Goal: Check status: Check status

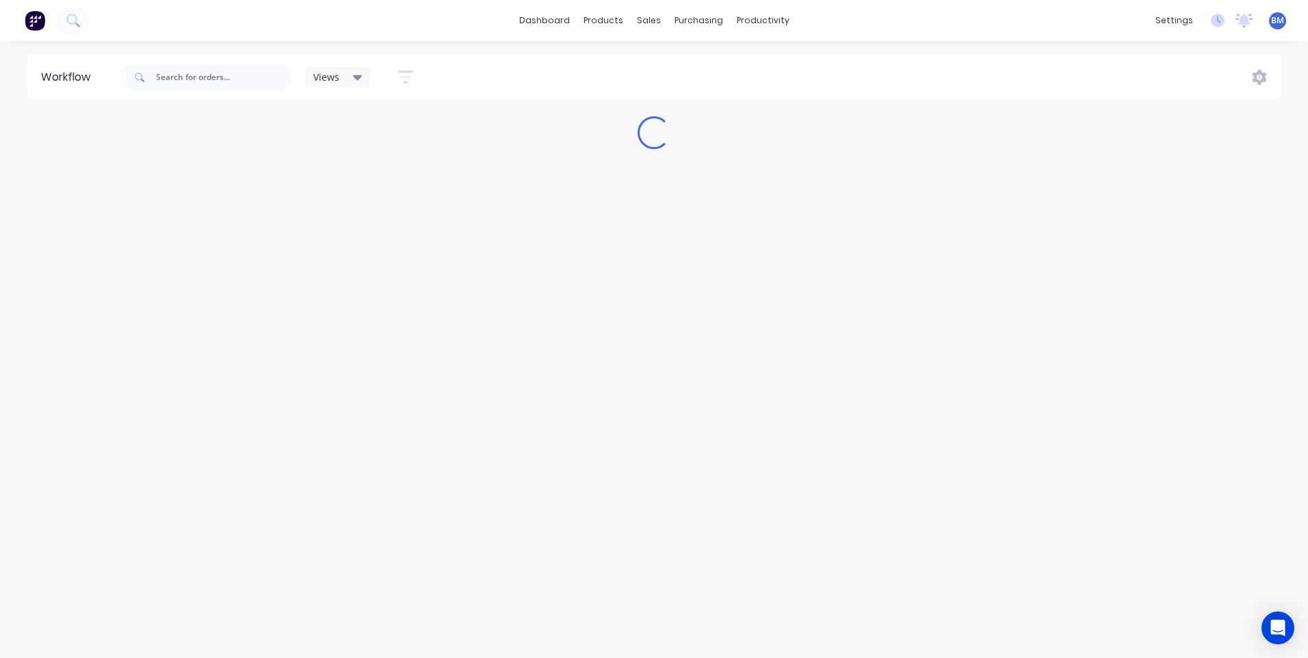
click at [350, 76] on div "Views" at bounding box center [337, 77] width 49 height 12
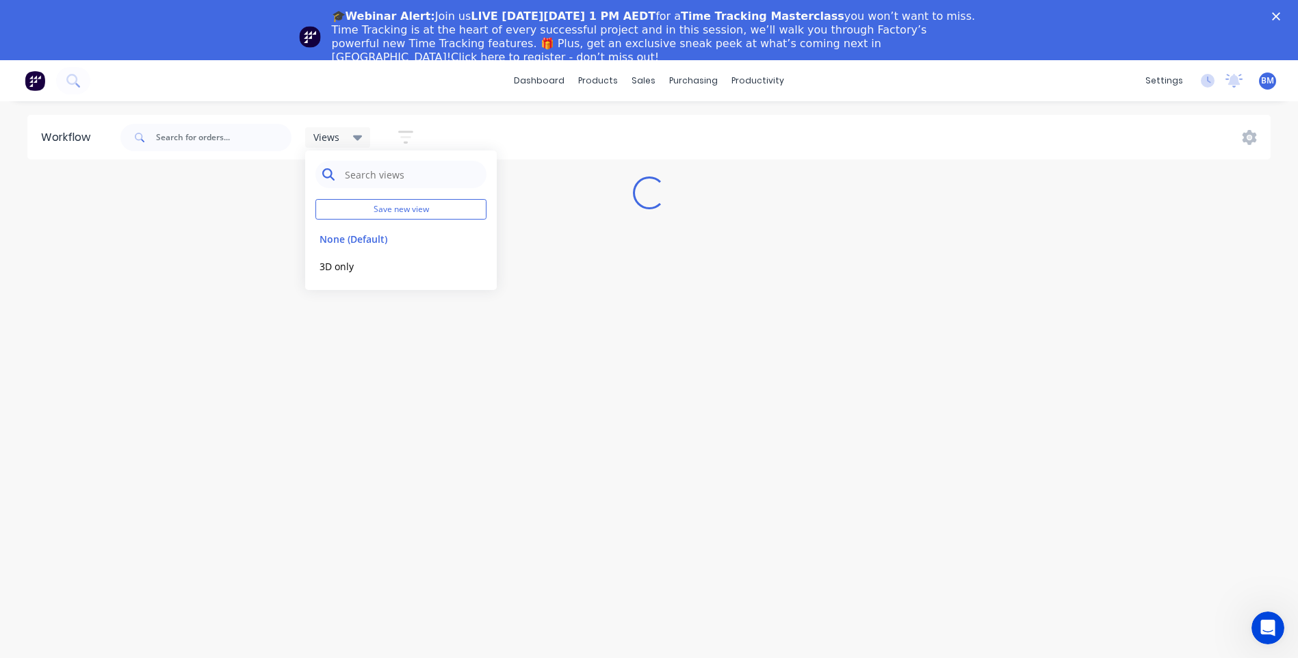
click at [359, 177] on input "text" at bounding box center [412, 174] width 136 height 27
click at [360, 175] on input "text" at bounding box center [412, 174] width 136 height 27
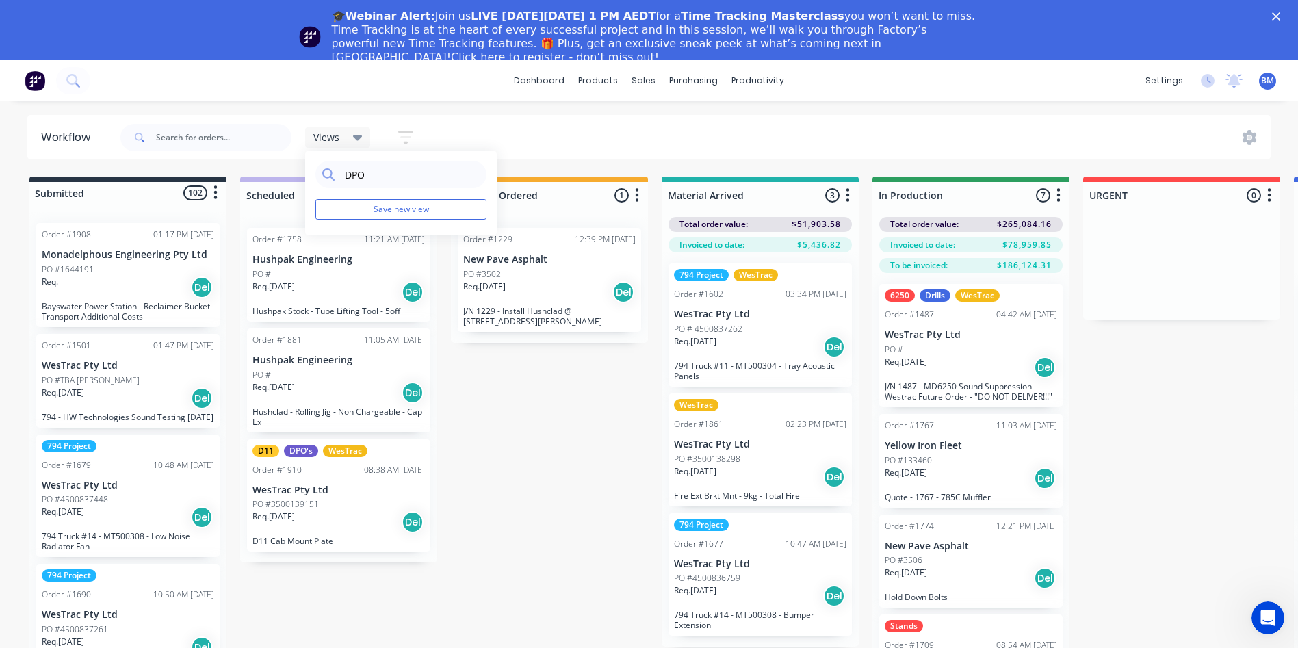
type input "DPO"
click at [216, 133] on input "text" at bounding box center [223, 137] width 135 height 27
click at [407, 132] on icon "button" at bounding box center [405, 137] width 15 height 13
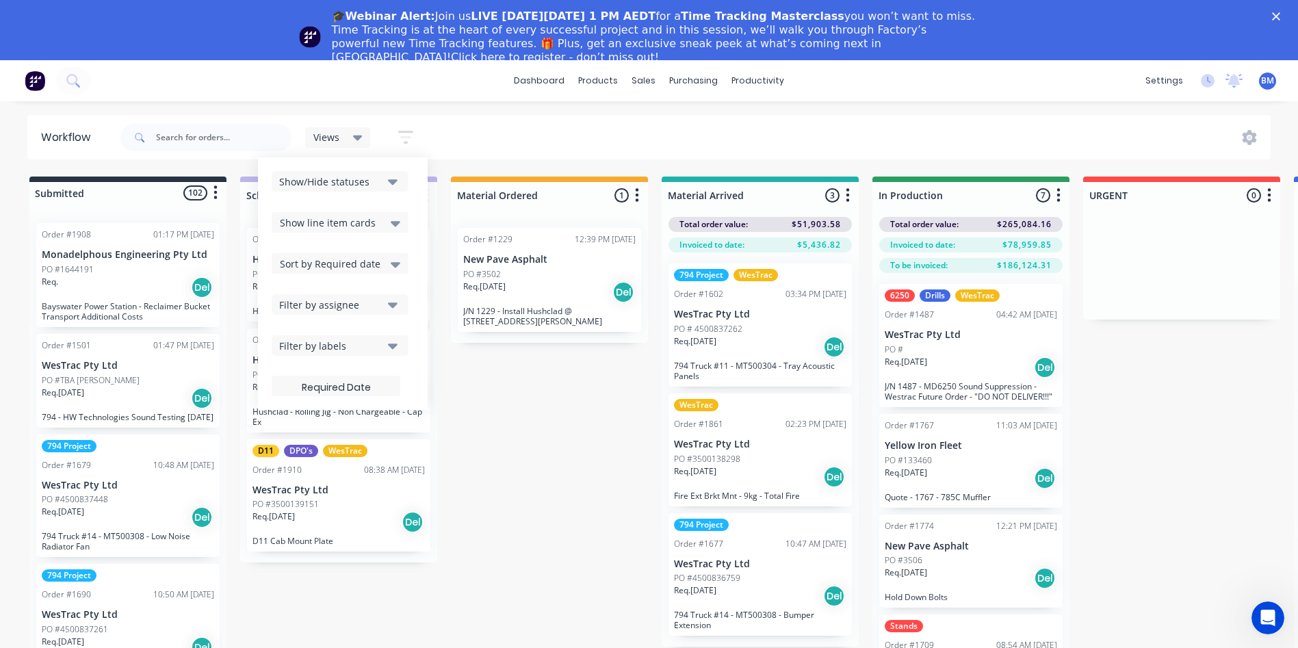
click at [356, 344] on div "Filter by labels" at bounding box center [330, 346] width 103 height 14
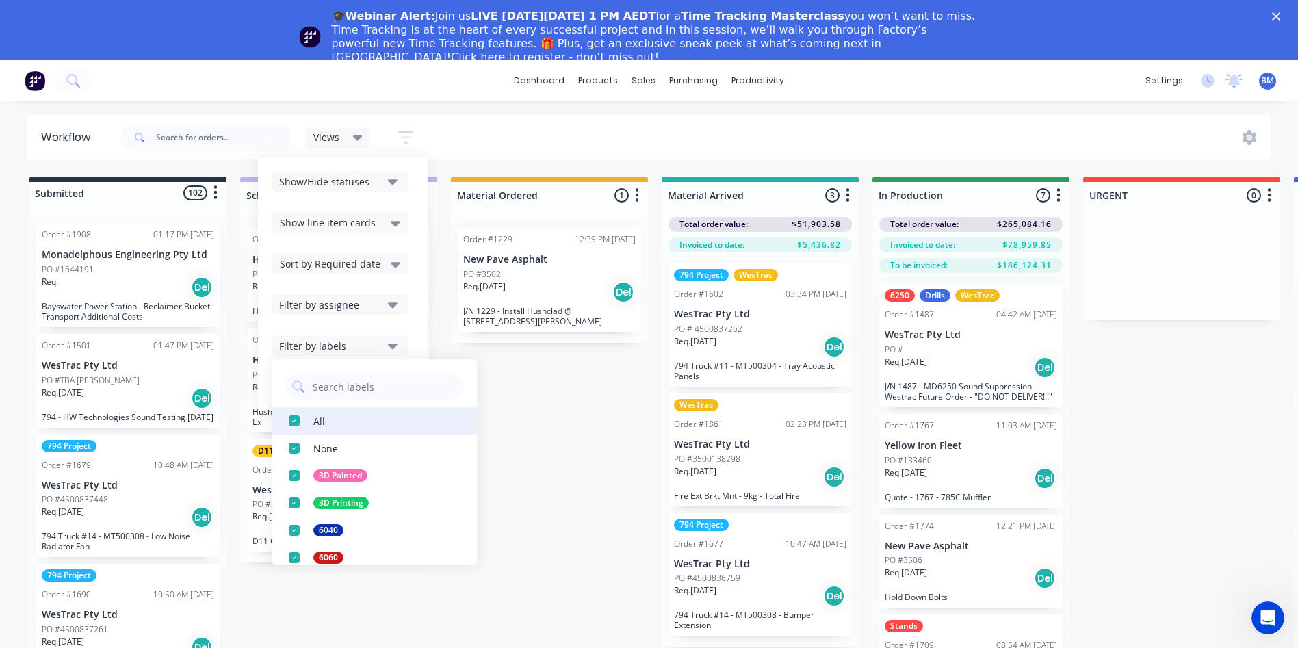
click at [303, 424] on div "button" at bounding box center [294, 420] width 27 height 27
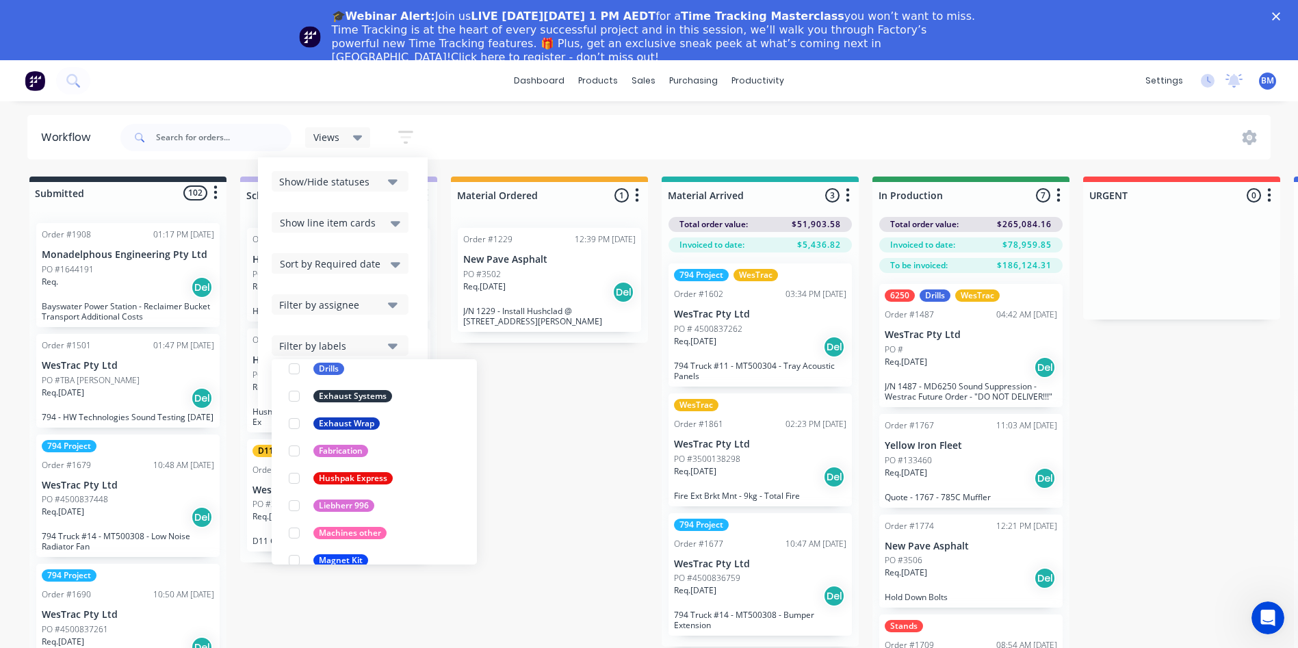
scroll to position [479, 0]
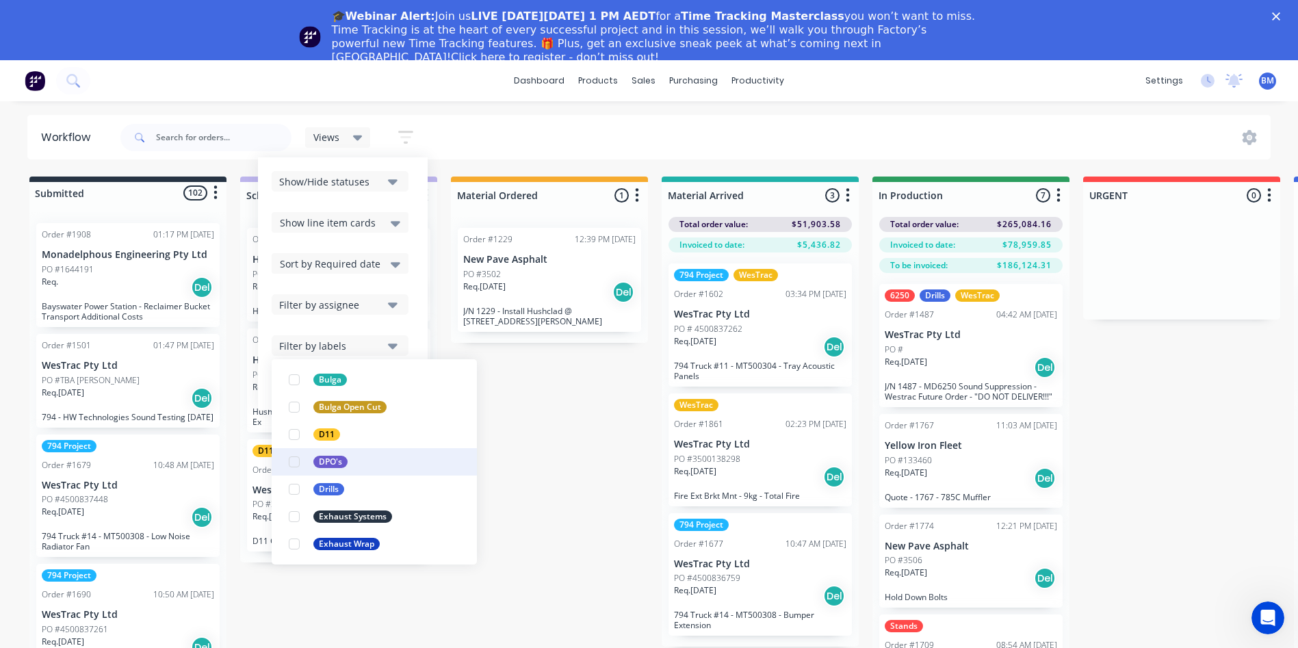
click at [291, 462] on div "button" at bounding box center [294, 461] width 27 height 27
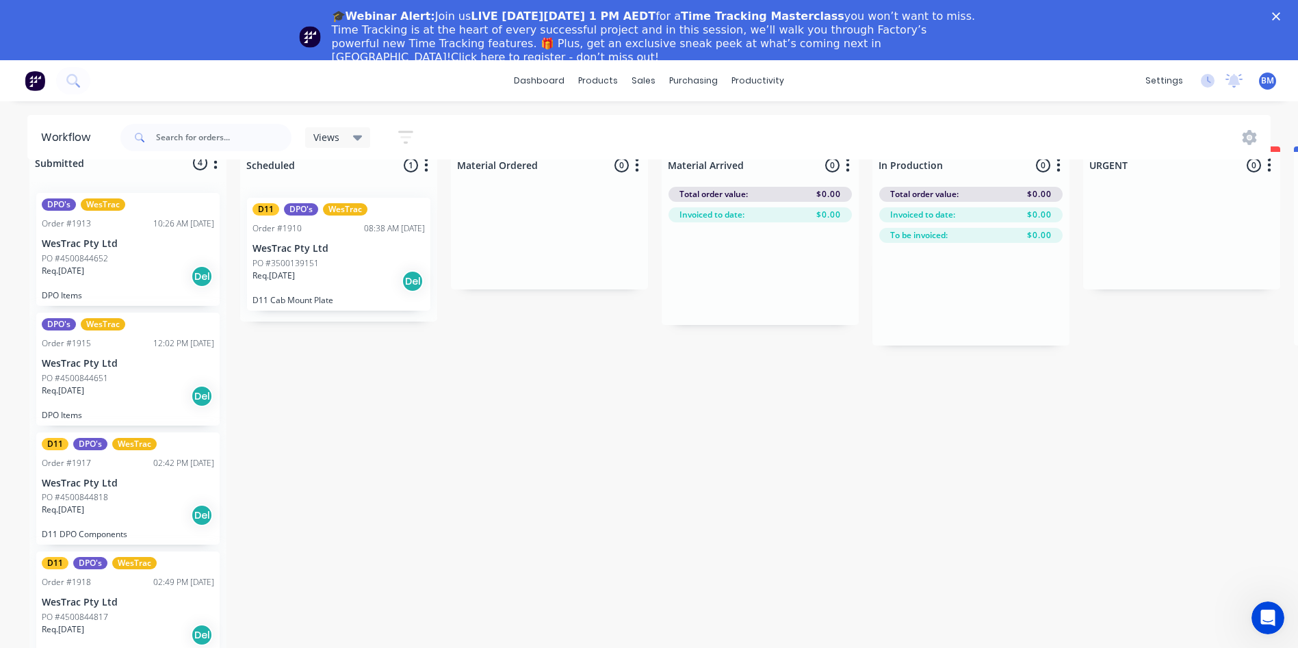
scroll to position [57, 0]
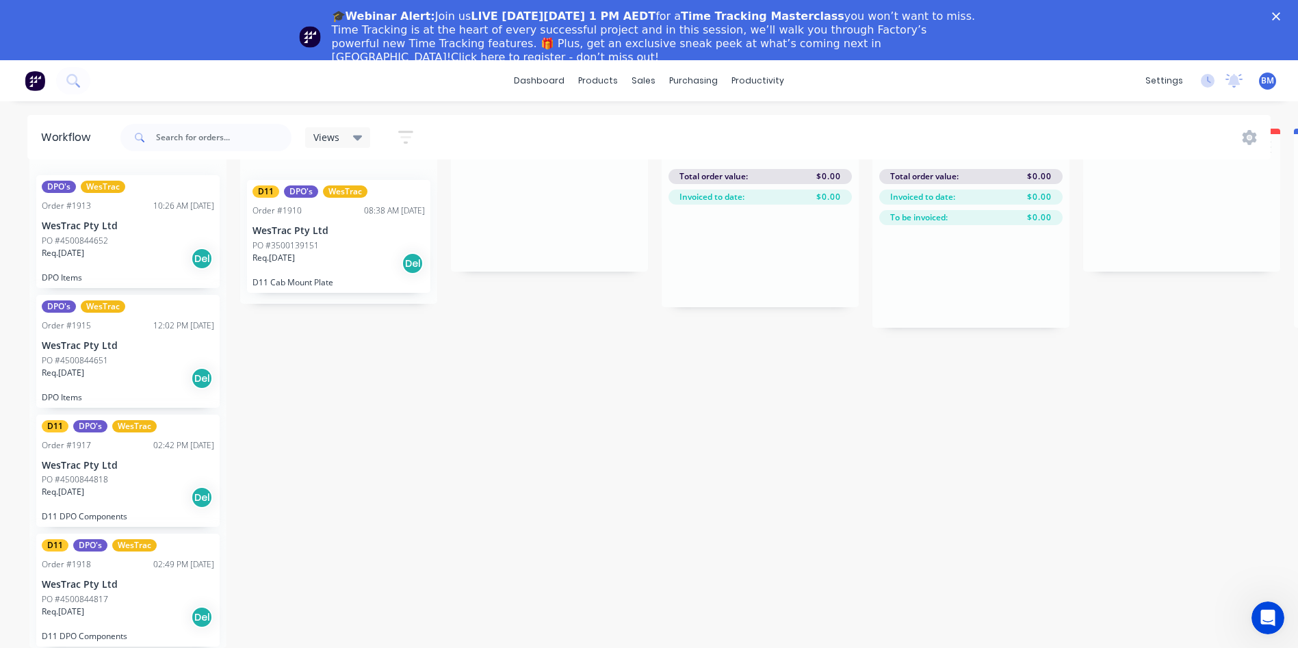
click at [101, 247] on div "Req. [DATE] Del" at bounding box center [128, 258] width 172 height 23
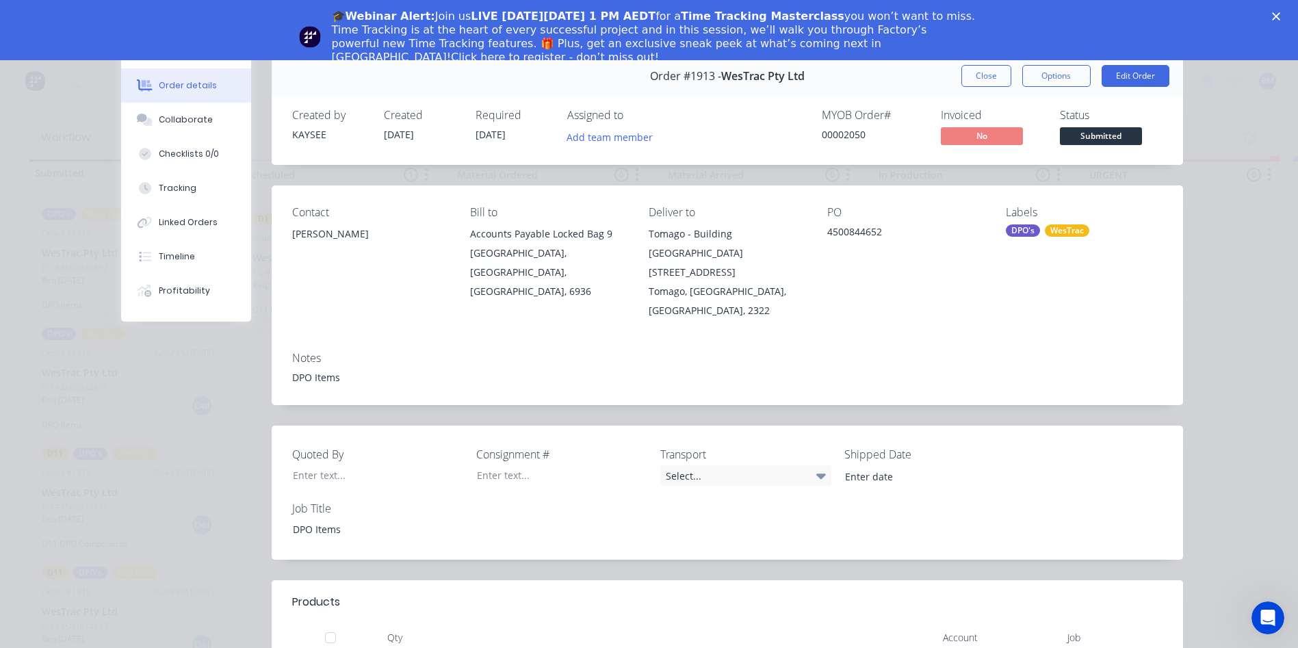
scroll to position [0, 0]
click at [987, 80] on button "Close" at bounding box center [986, 76] width 50 height 22
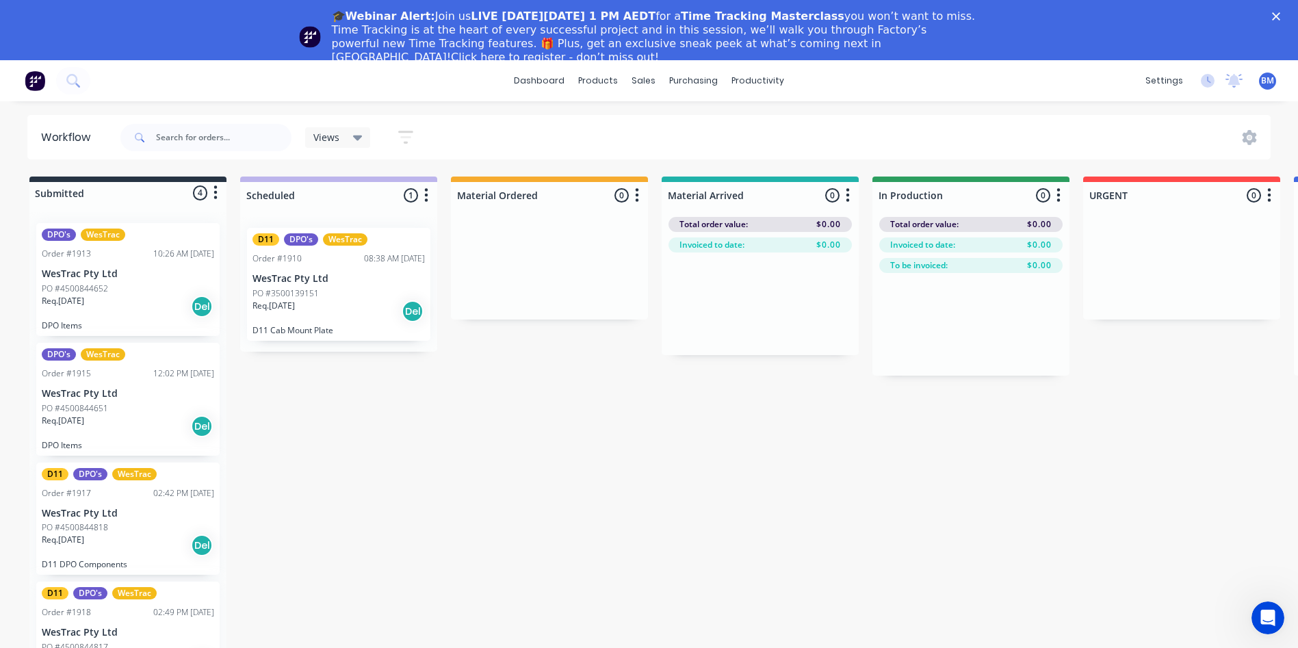
click at [324, 140] on span "Views" at bounding box center [326, 137] width 26 height 14
click at [170, 145] on input "text" at bounding box center [223, 137] width 135 height 27
click at [403, 136] on icon "button" at bounding box center [405, 137] width 11 height 2
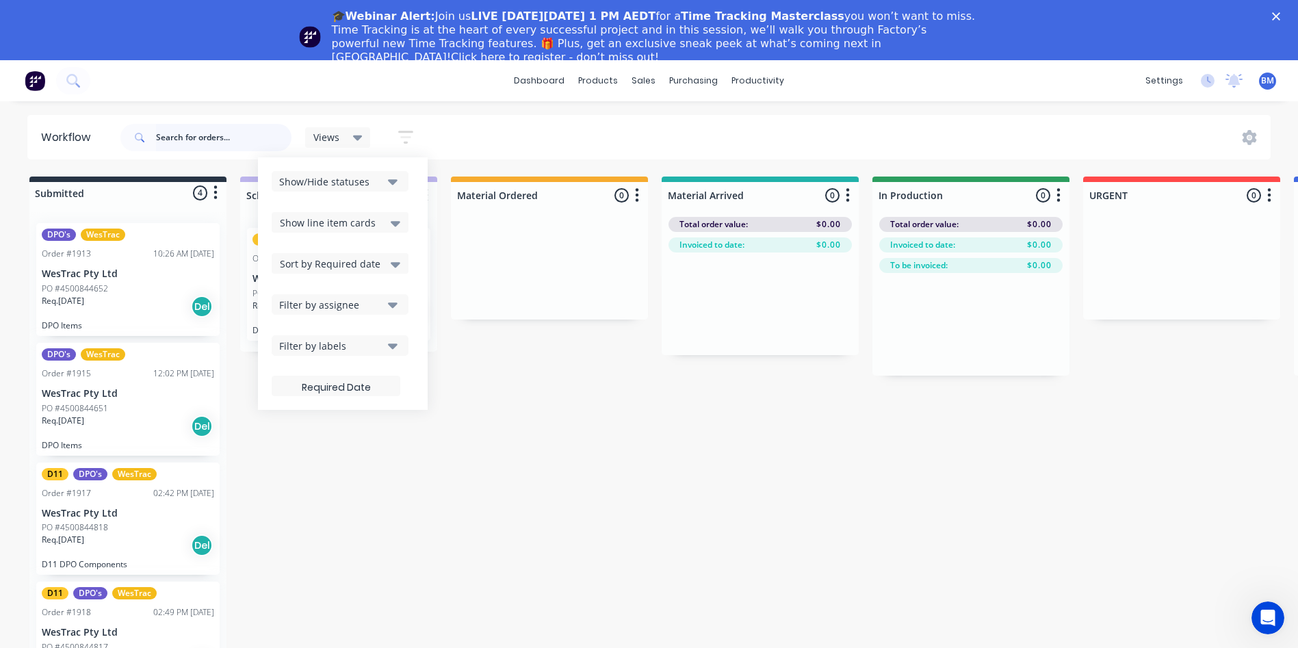
drag, startPoint x: 224, startPoint y: 144, endPoint x: 231, endPoint y: 139, distance: 8.2
click at [227, 143] on input "text" at bounding box center [223, 137] width 135 height 27
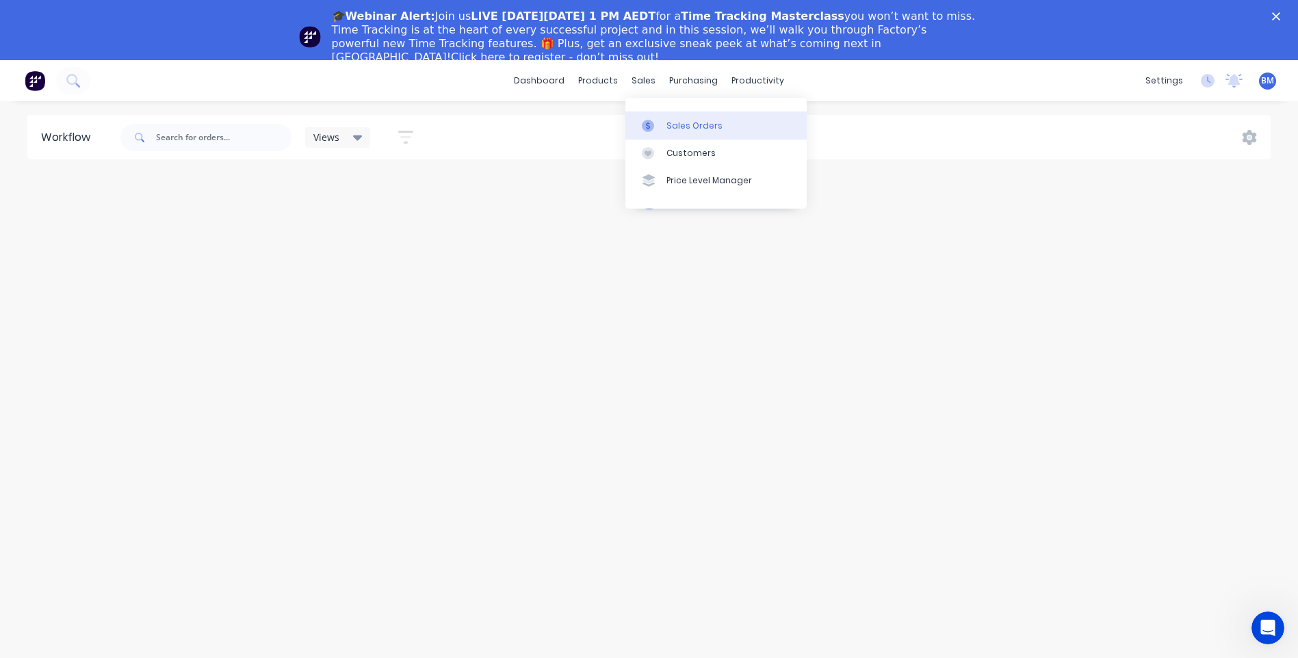
click at [659, 127] on div at bounding box center [652, 126] width 21 height 12
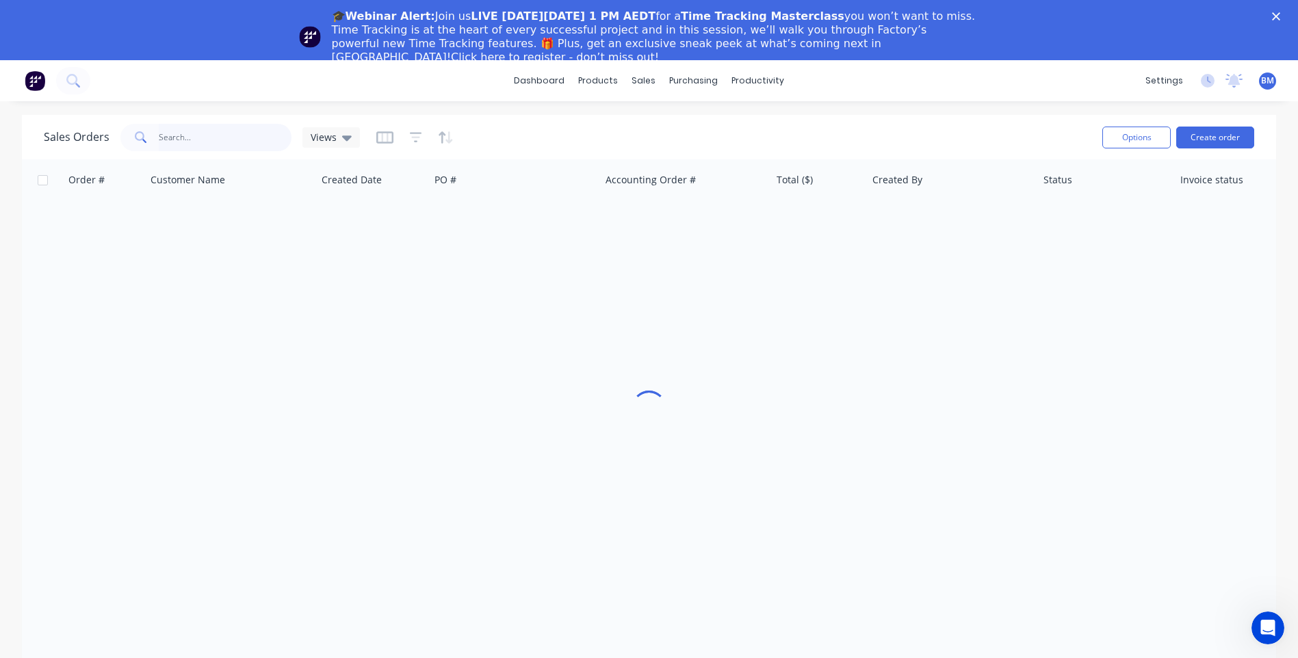
click at [188, 133] on input "text" at bounding box center [225, 137] width 133 height 27
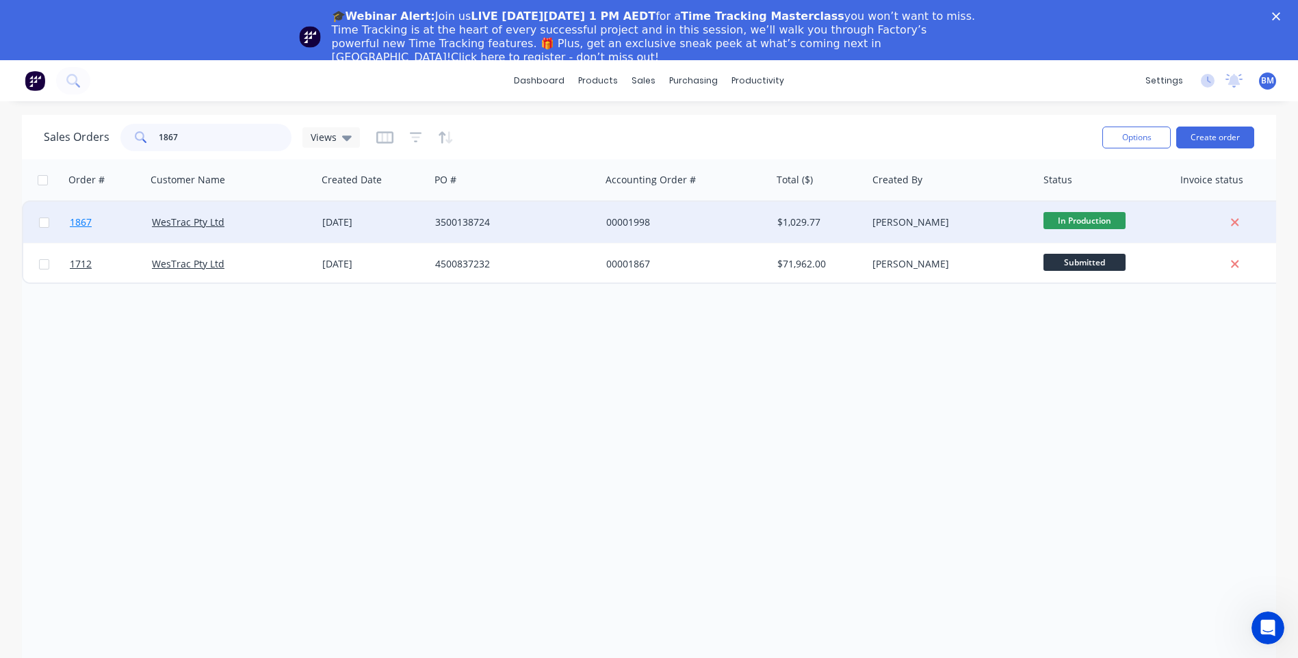
type input "1867"
click at [90, 227] on span "1867" at bounding box center [81, 223] width 22 height 14
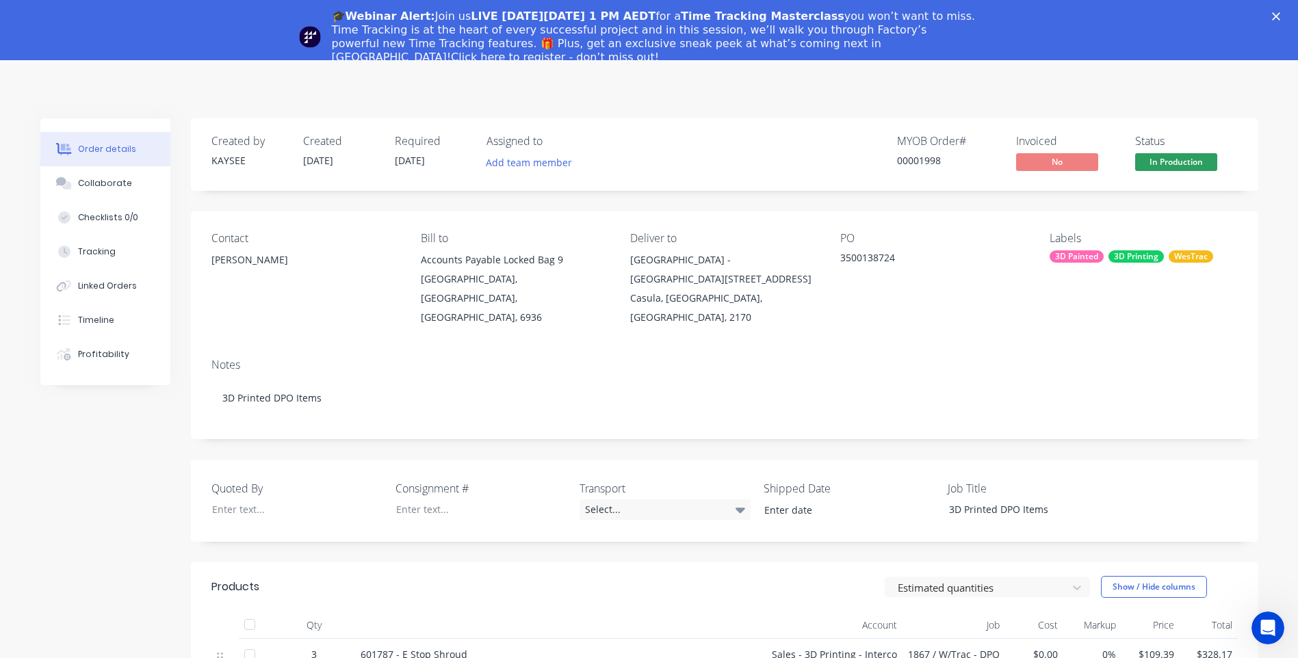
click at [1280, 16] on icon "Close" at bounding box center [1276, 16] width 8 height 8
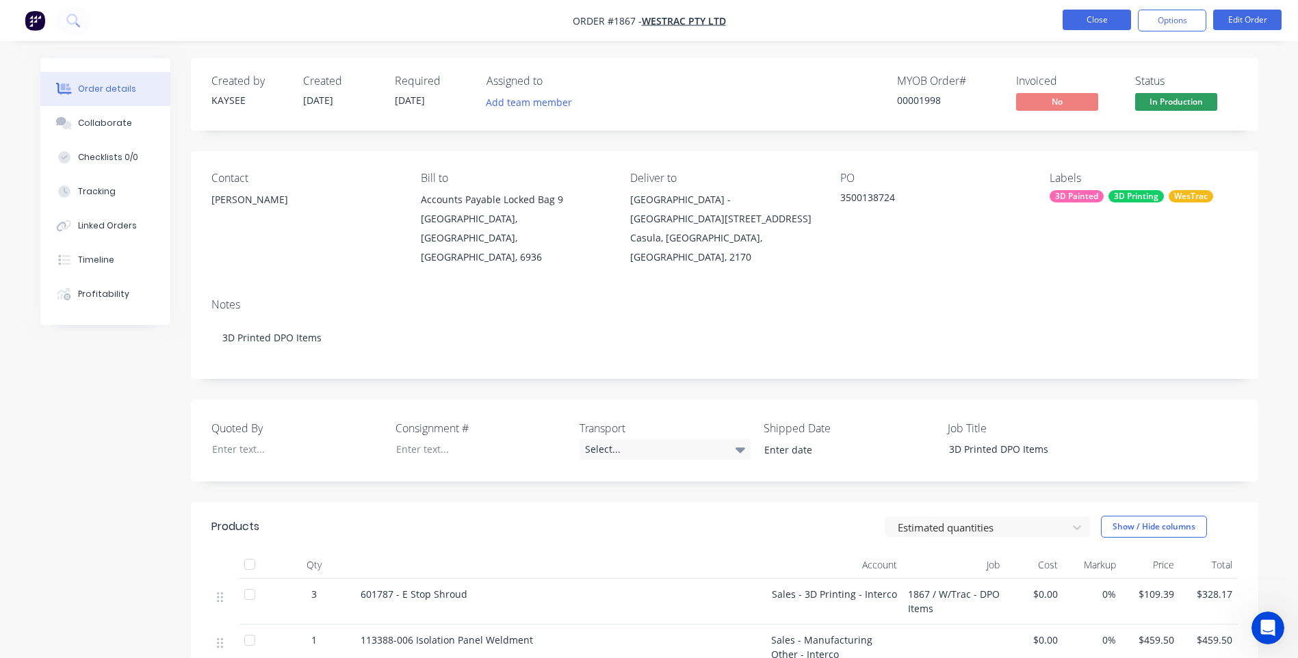
click at [1116, 17] on button "Close" at bounding box center [1097, 20] width 68 height 21
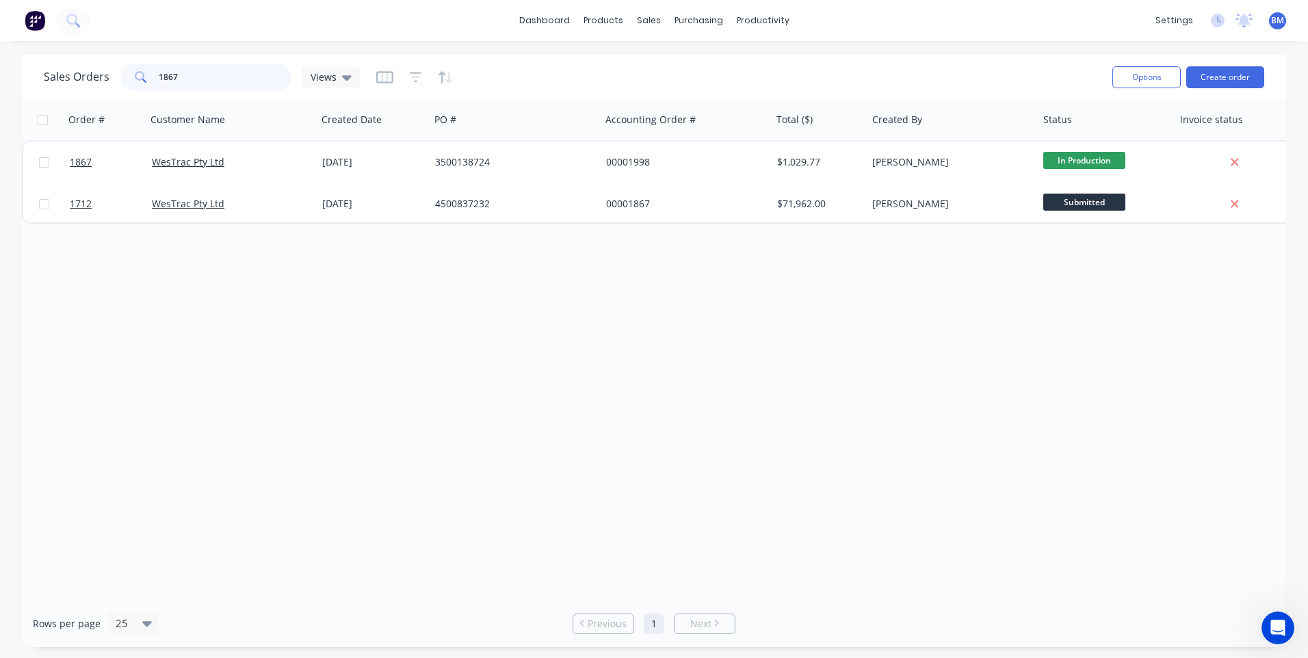
drag, startPoint x: 217, startPoint y: 80, endPoint x: 138, endPoint y: 85, distance: 79.5
click at [138, 85] on div "1867" at bounding box center [205, 77] width 171 height 27
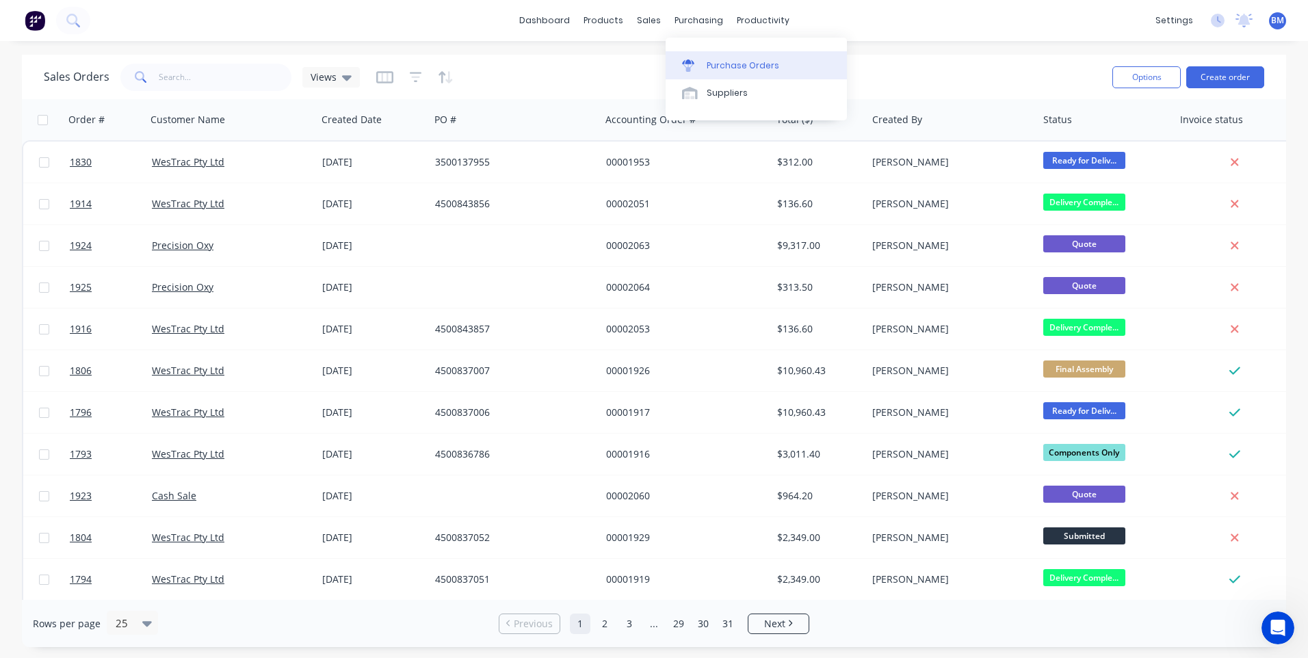
click at [712, 66] on div "Purchase Orders" at bounding box center [743, 66] width 73 height 12
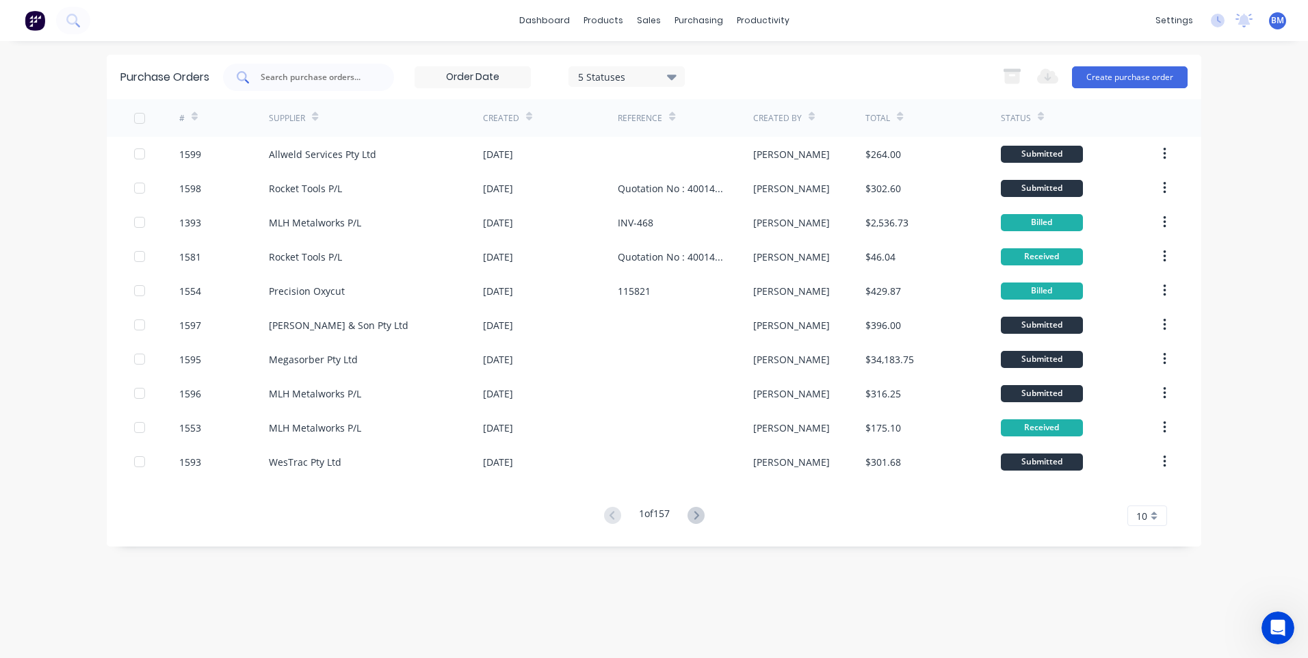
click at [341, 73] on input "text" at bounding box center [316, 77] width 114 height 14
type input "923"
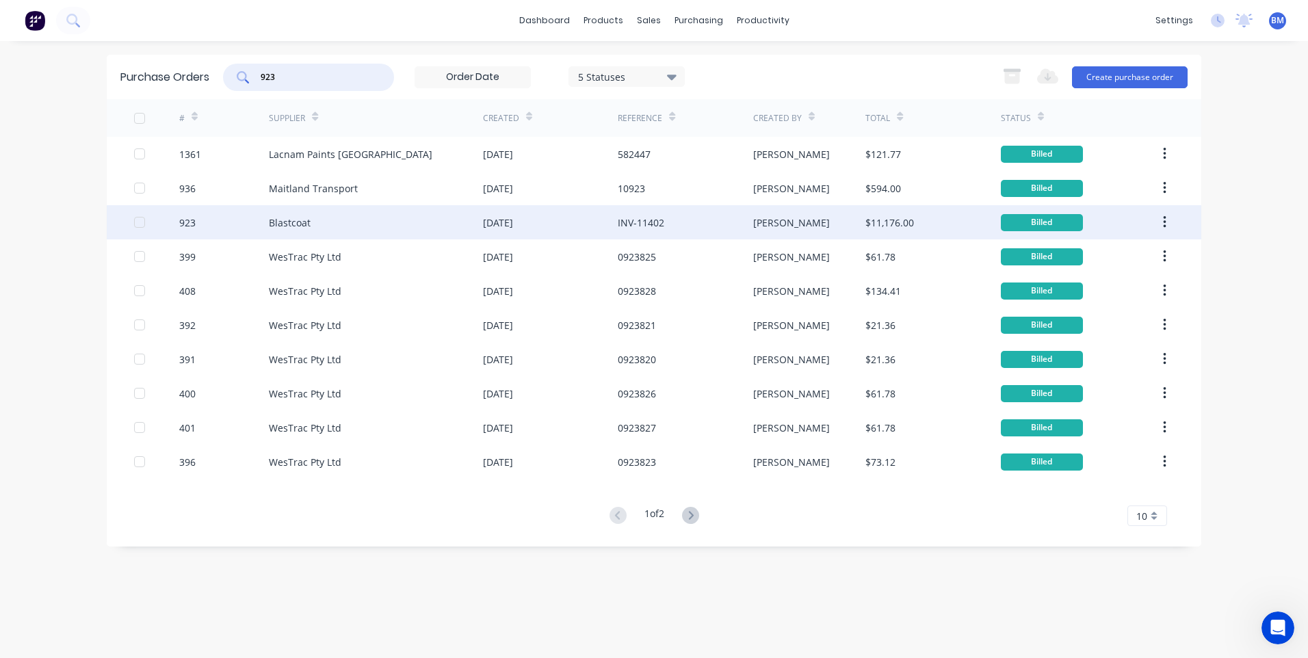
click at [204, 216] on div "923" at bounding box center [224, 222] width 90 height 34
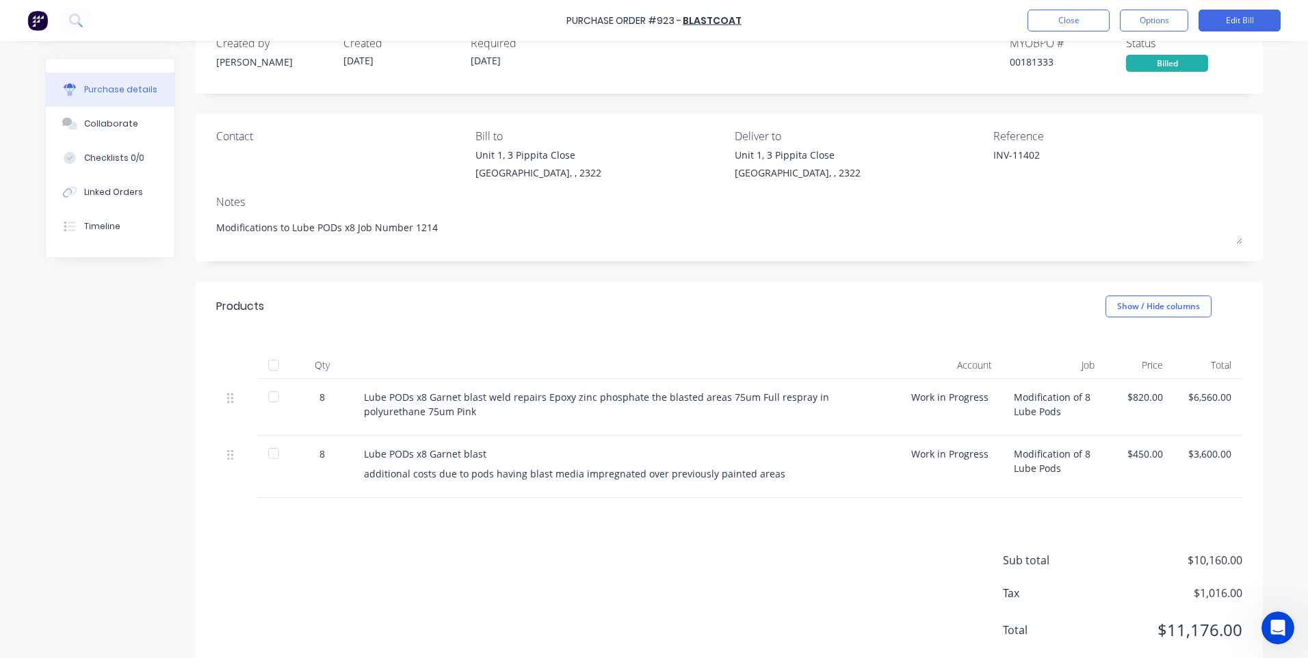
scroll to position [68, 0]
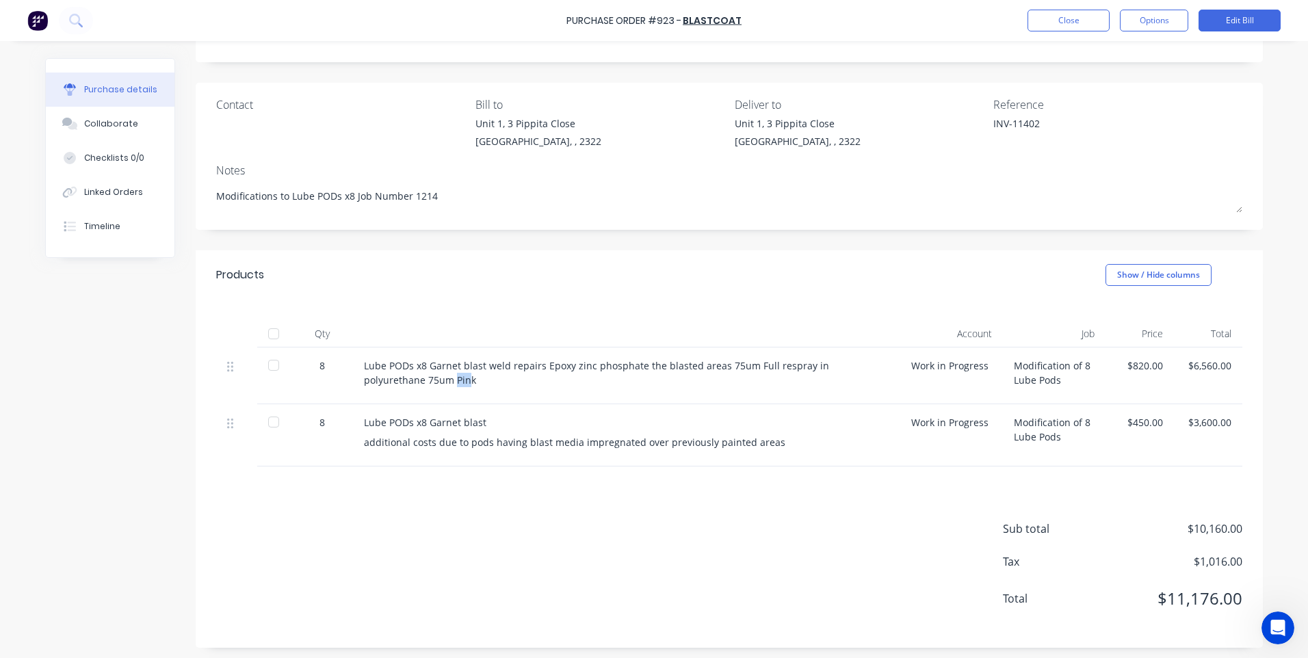
drag, startPoint x: 403, startPoint y: 378, endPoint x: 387, endPoint y: 378, distance: 15.7
click at [387, 378] on div "Lube PODs x8 Garnet blast weld repairs Epoxy zinc phosphate the blasted areas 7…" at bounding box center [627, 373] width 526 height 29
drag, startPoint x: 387, startPoint y: 378, endPoint x: 406, endPoint y: 382, distance: 19.6
click at [406, 382] on div "Lube PODs x8 Garnet blast weld repairs Epoxy zinc phosphate the blasted areas 7…" at bounding box center [627, 373] width 526 height 29
